Goal: Task Accomplishment & Management: Manage account settings

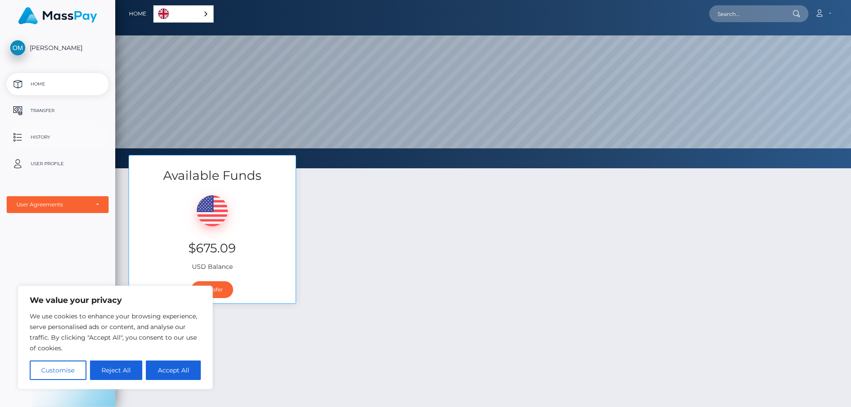
scroll to position [168, 735]
click at [51, 163] on p "User Profile" at bounding box center [57, 163] width 95 height 13
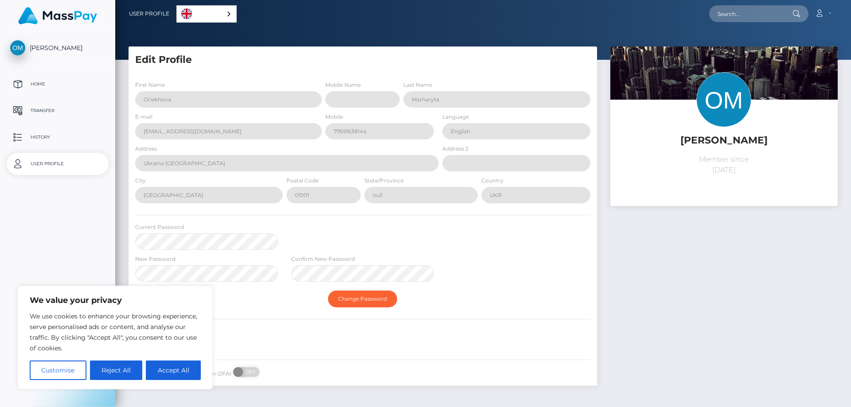
select select
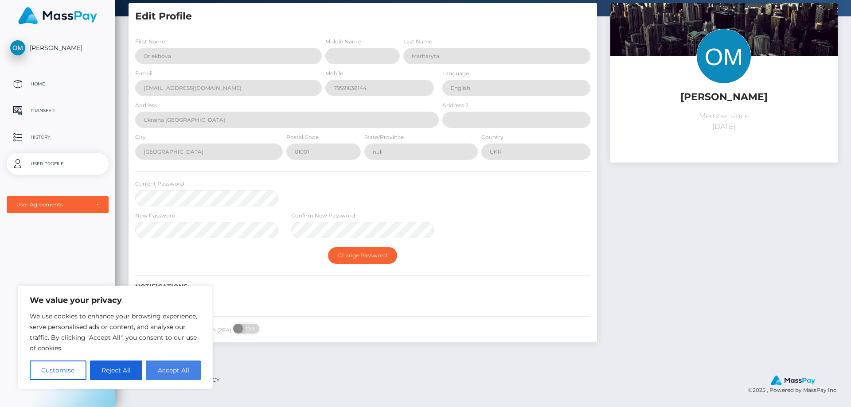
click at [175, 369] on button "Accept All" at bounding box center [173, 370] width 55 height 19
checkbox input "true"
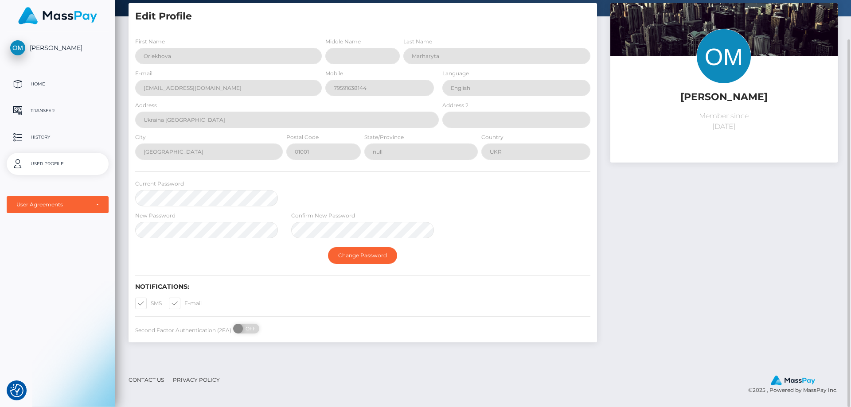
drag, startPoint x: 141, startPoint y: 304, endPoint x: 311, endPoint y: 307, distance: 169.7
click at [151, 304] on span at bounding box center [151, 303] width 0 height 7
click at [151, 303] on input "SMS" at bounding box center [154, 301] width 6 height 6
checkbox input "false"
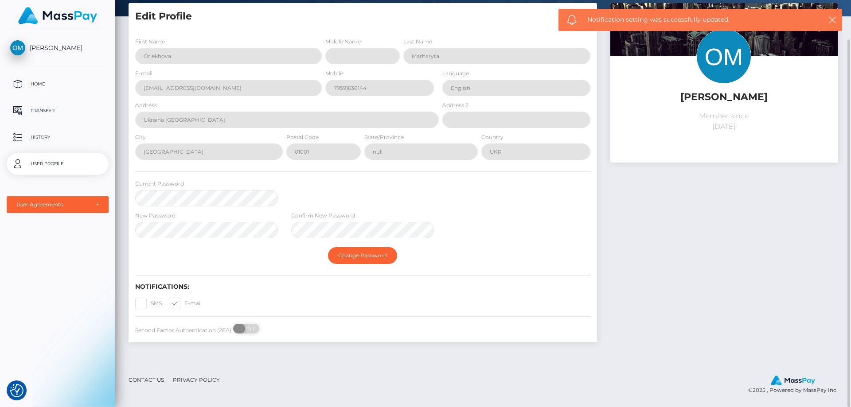
click at [243, 329] on span at bounding box center [239, 329] width 12 height 10
checkbox input "true"
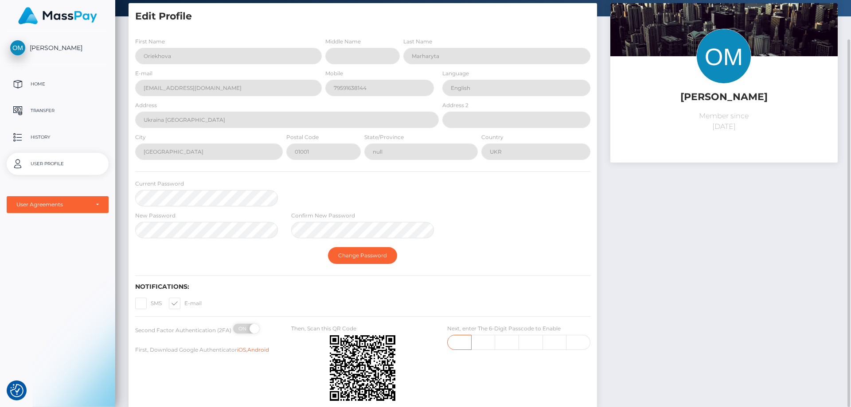
click at [464, 345] on input "text" at bounding box center [459, 342] width 24 height 15
type input "9"
type input "7"
type input "6"
type input "9"
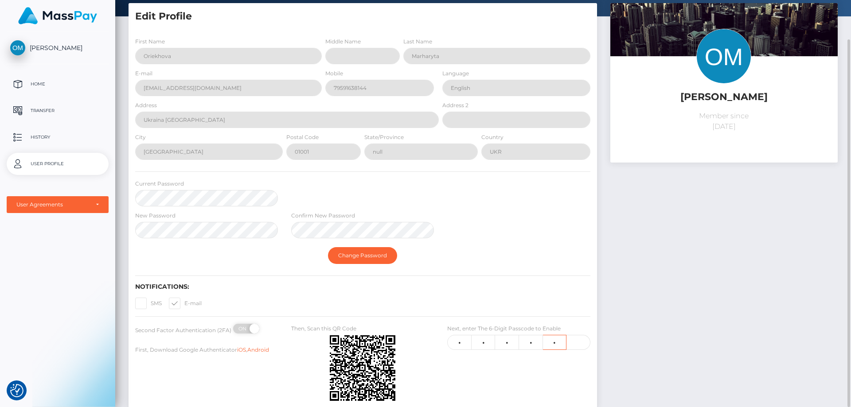
type input "0"
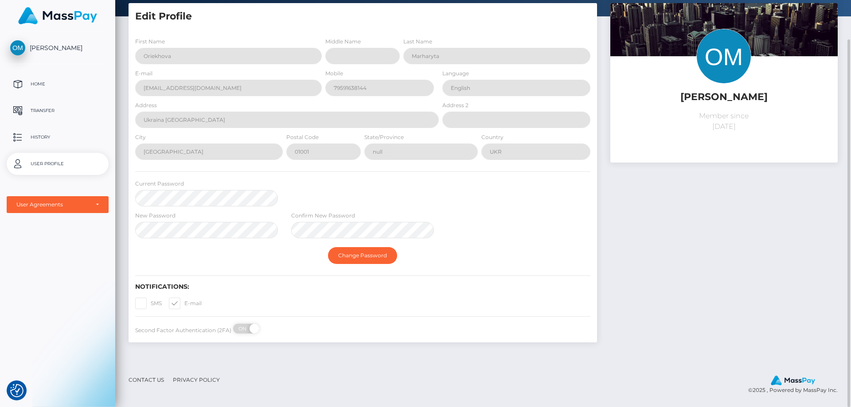
scroll to position [0, 0]
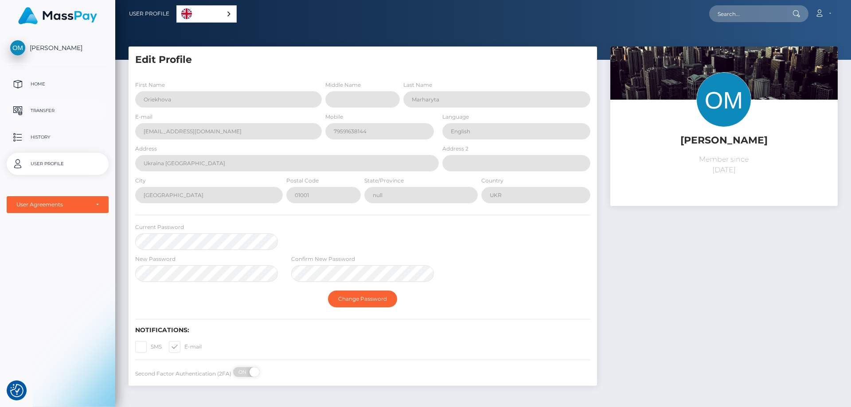
click at [45, 111] on p "Transfer" at bounding box center [57, 110] width 95 height 13
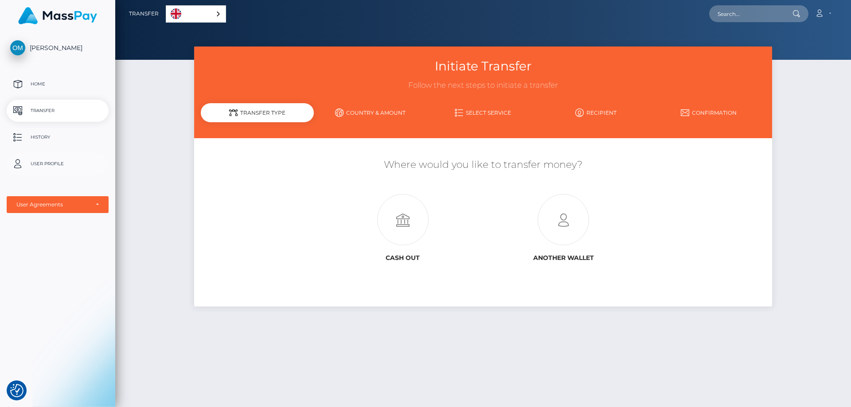
click at [46, 162] on p "User Profile" at bounding box center [57, 163] width 95 height 13
